Goal: Information Seeking & Learning: Learn about a topic

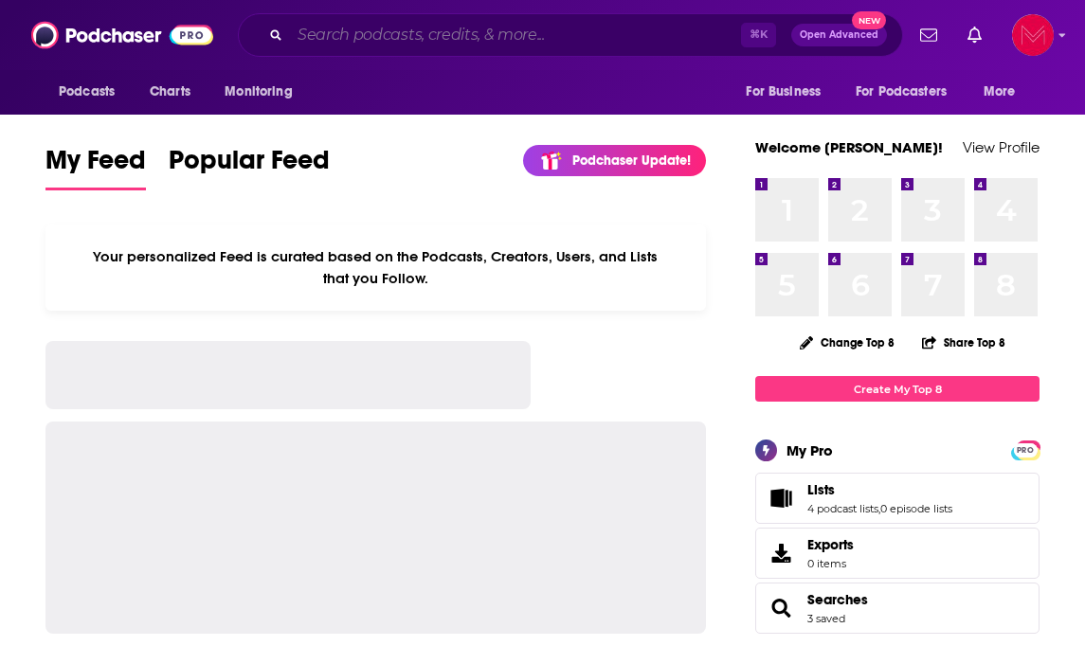
click at [374, 36] on input "Search podcasts, credits, & more..." at bounding box center [515, 35] width 451 height 30
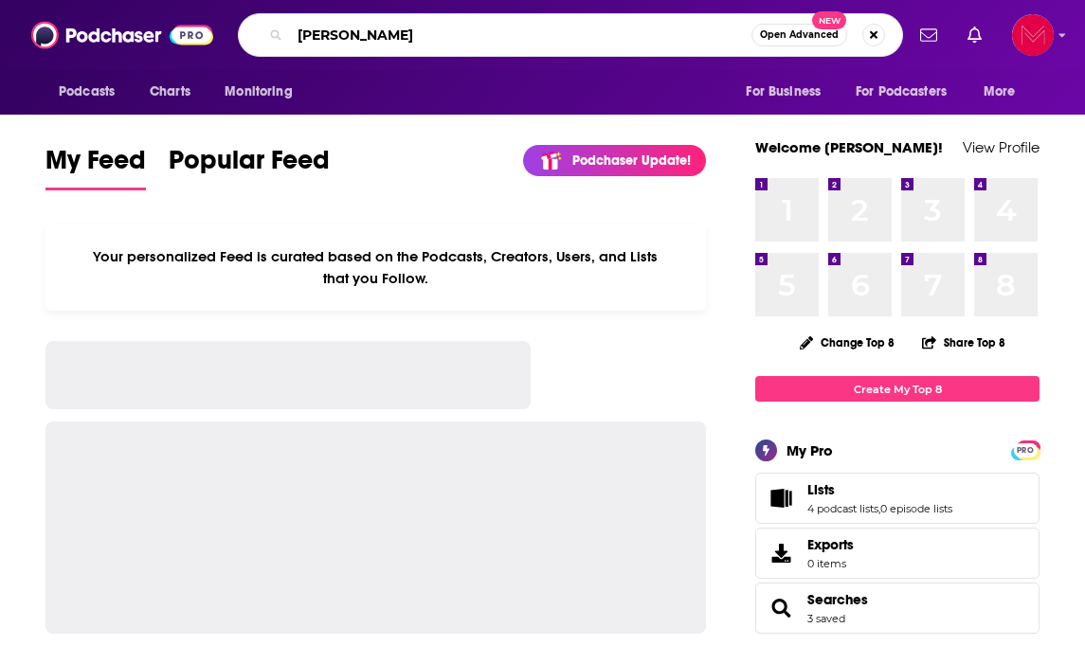
type input "[PERSON_NAME]"
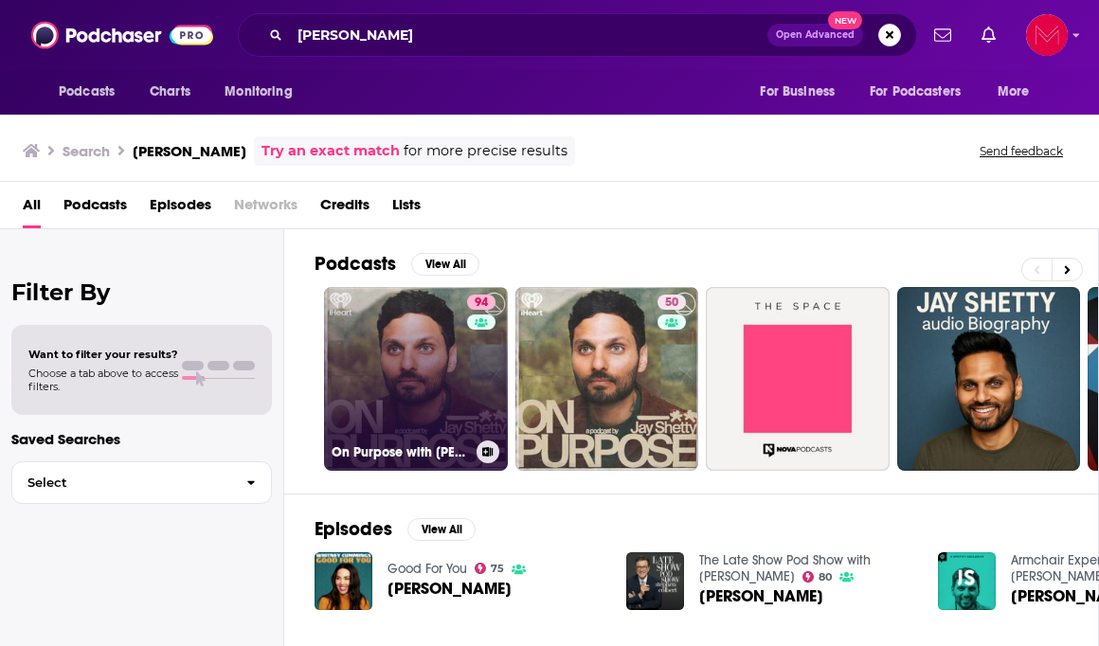
click at [410, 400] on link "94 On Purpose with [PERSON_NAME]" at bounding box center [416, 379] width 184 height 184
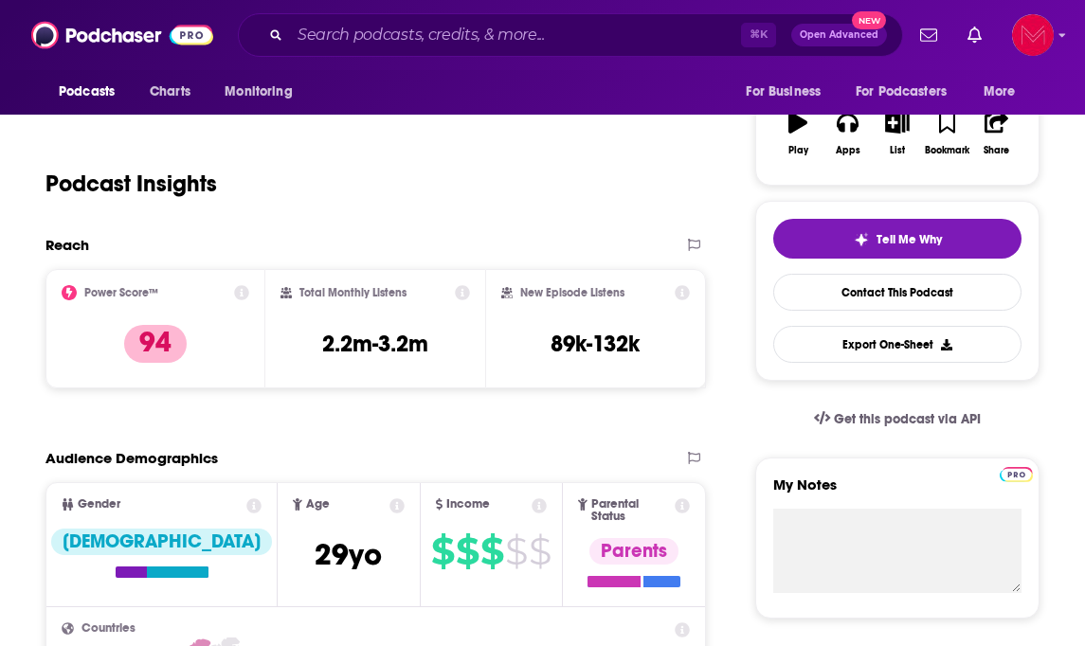
scroll to position [312, 0]
